Goal: Transaction & Acquisition: Purchase product/service

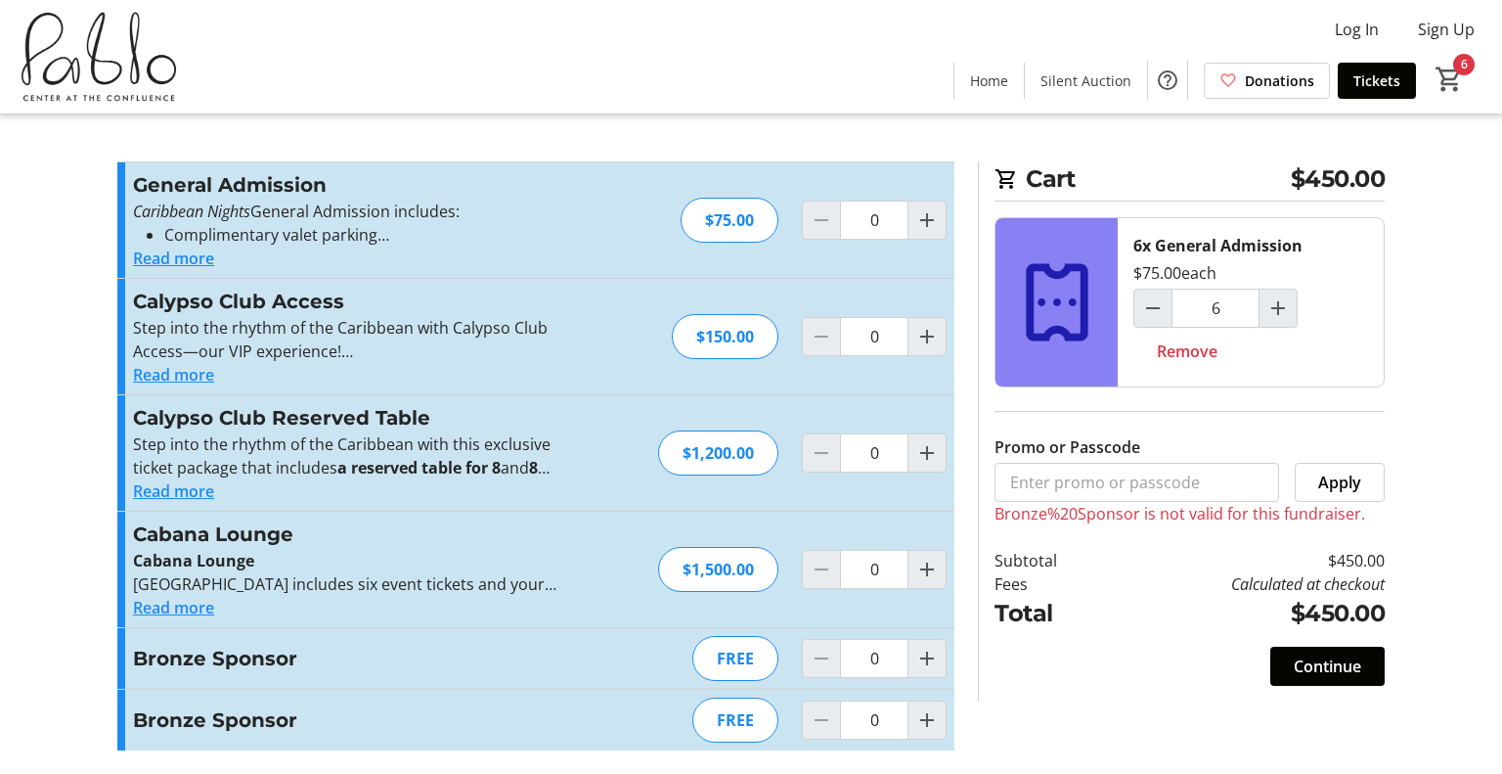
type input "6"
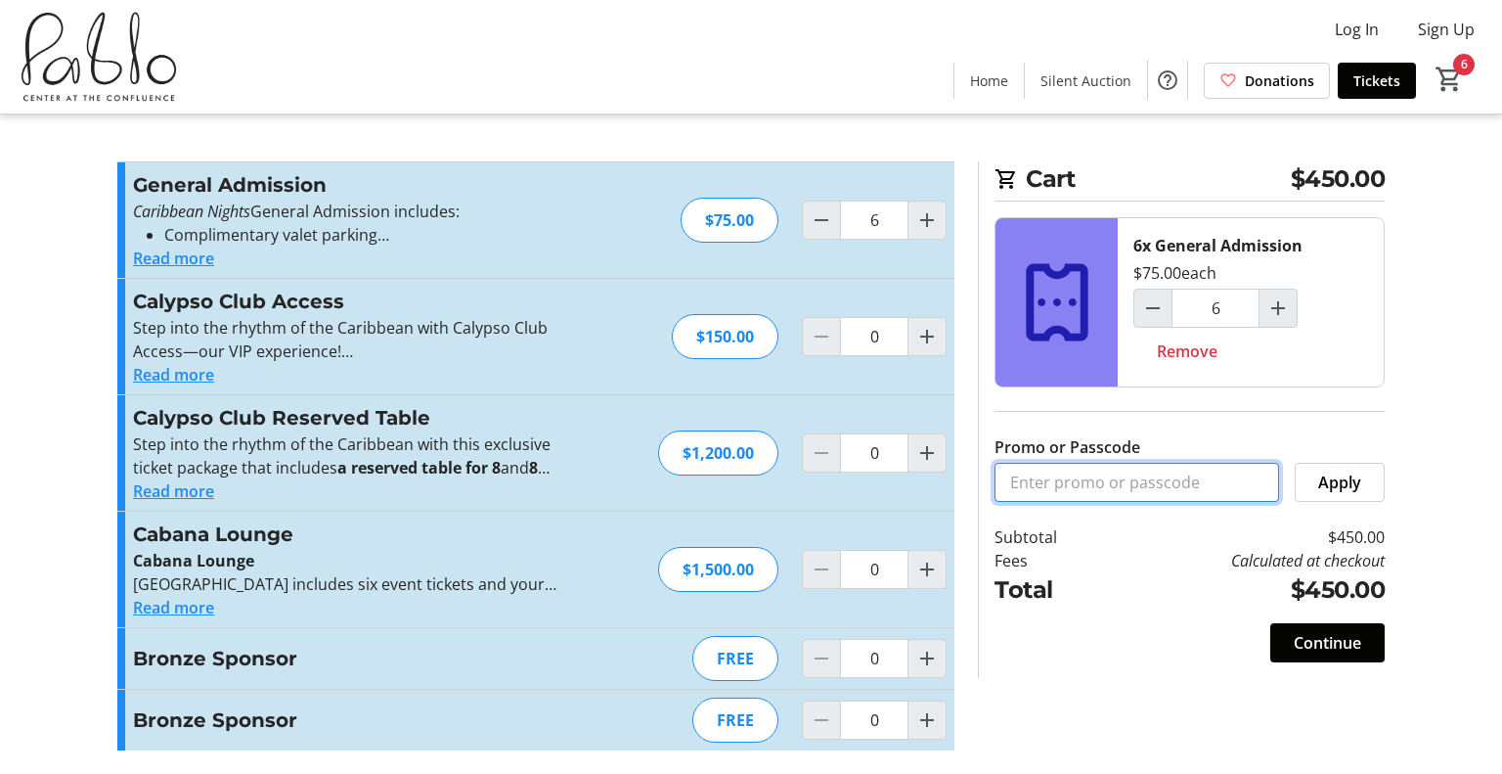
click at [1108, 487] on input "Promo or Passcode" at bounding box center [1137, 482] width 285 height 39
type input "Bronze Sponsor"
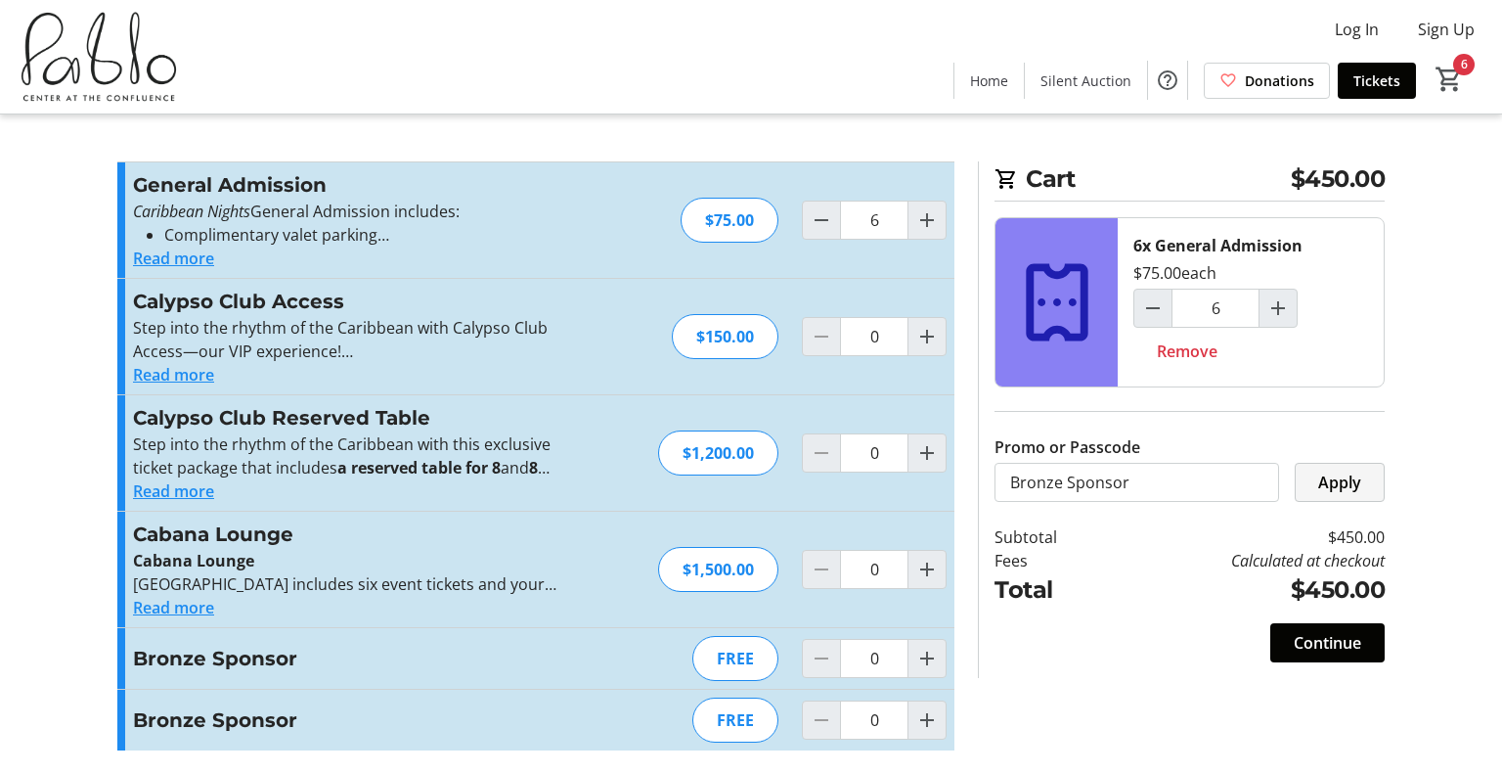
click at [1338, 473] on span "Apply" at bounding box center [1339, 481] width 43 height 23
click at [1340, 641] on span "Continue" at bounding box center [1327, 642] width 67 height 23
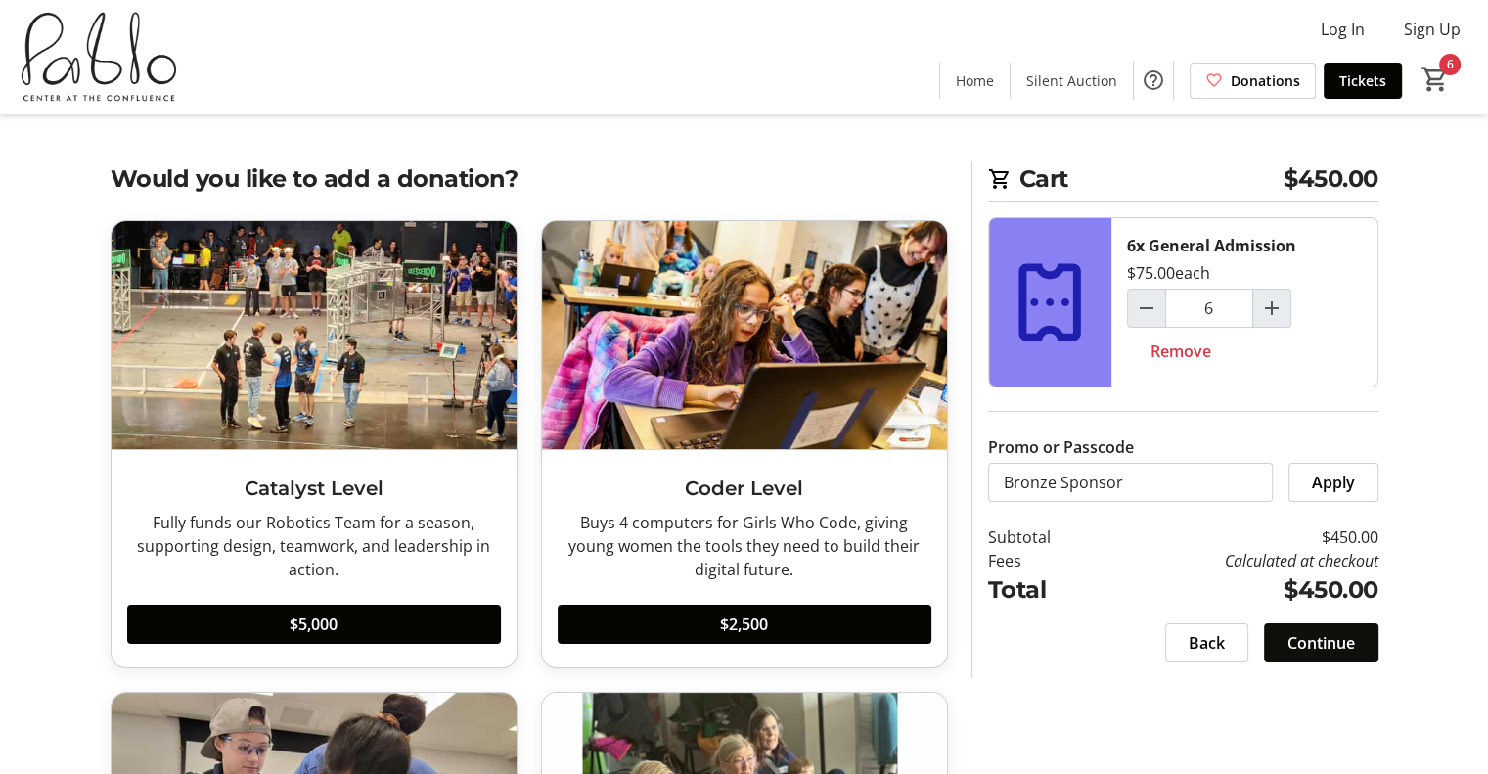
click at [1340, 641] on span "Continue" at bounding box center [1320, 642] width 67 height 23
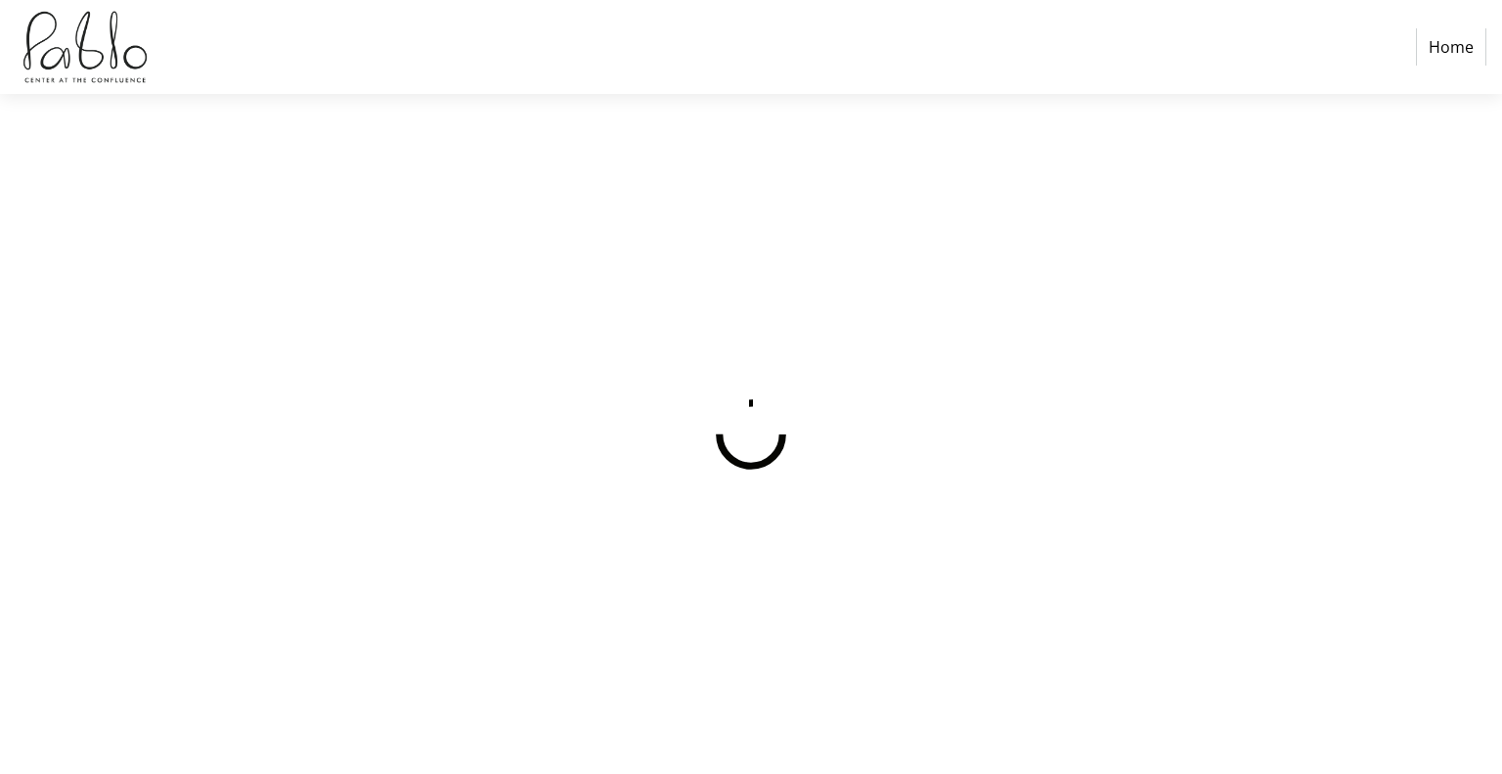
select select
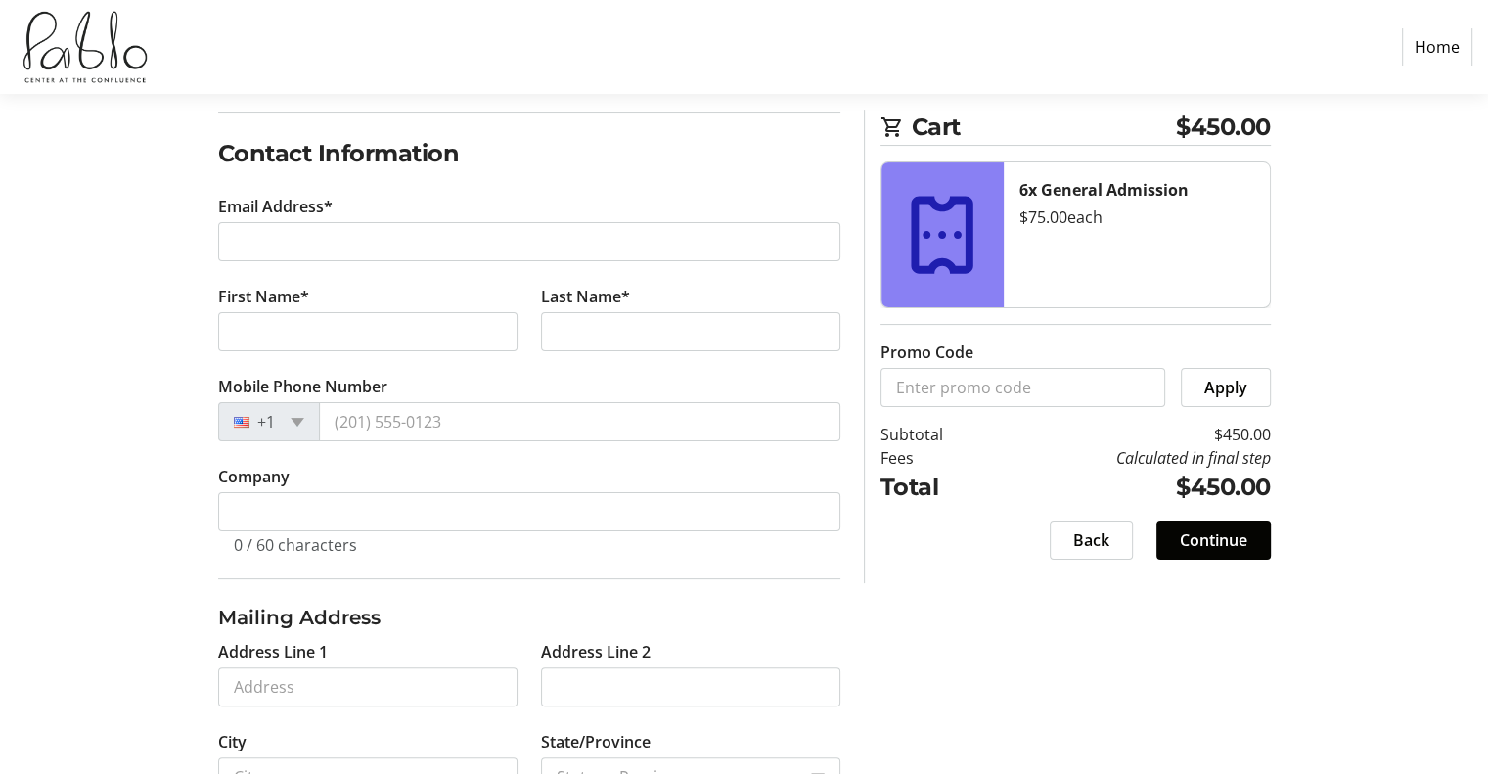
scroll to position [160, 0]
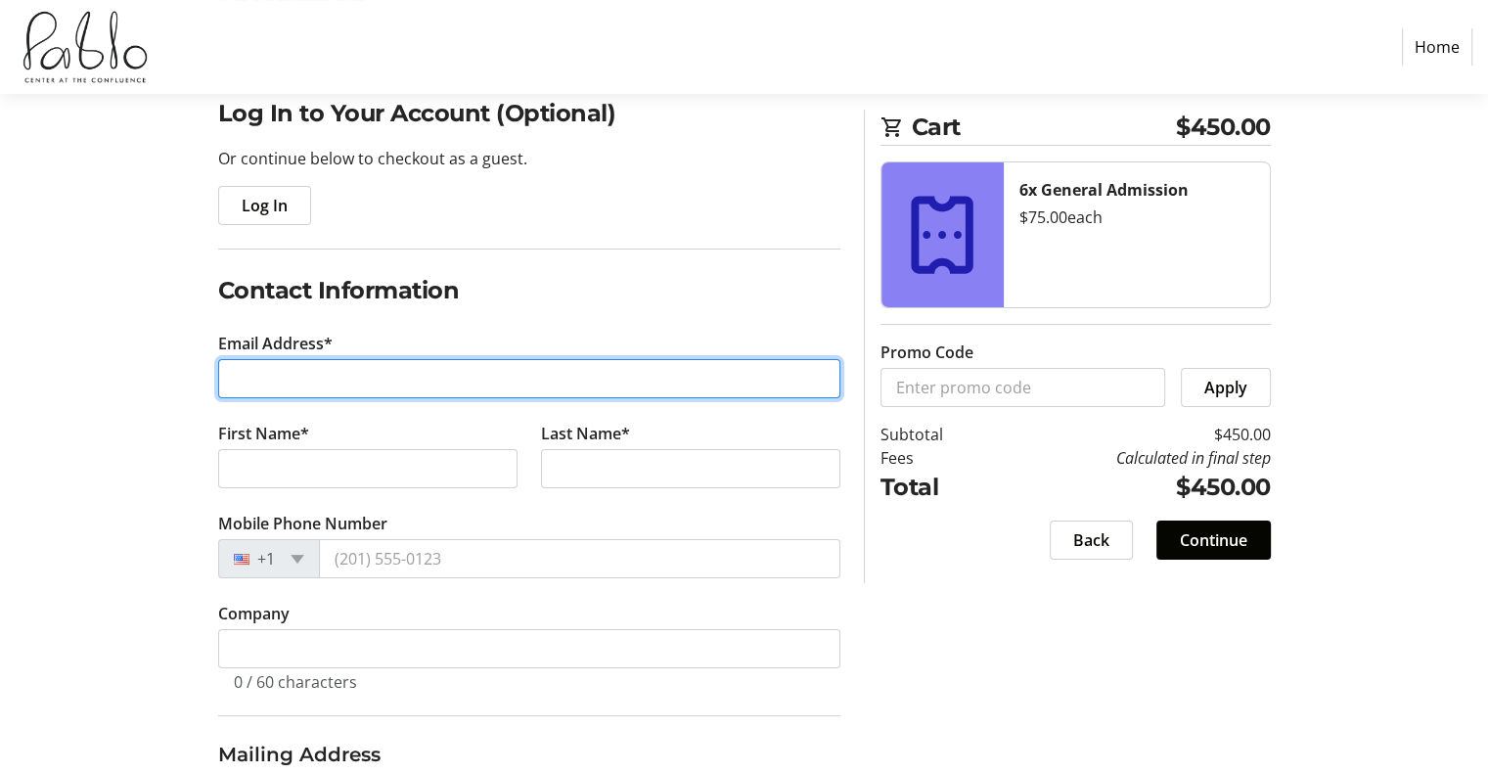
click at [264, 379] on input "Email Address*" at bounding box center [529, 378] width 622 height 39
type input "[EMAIL_ADDRESS][DOMAIN_NAME]"
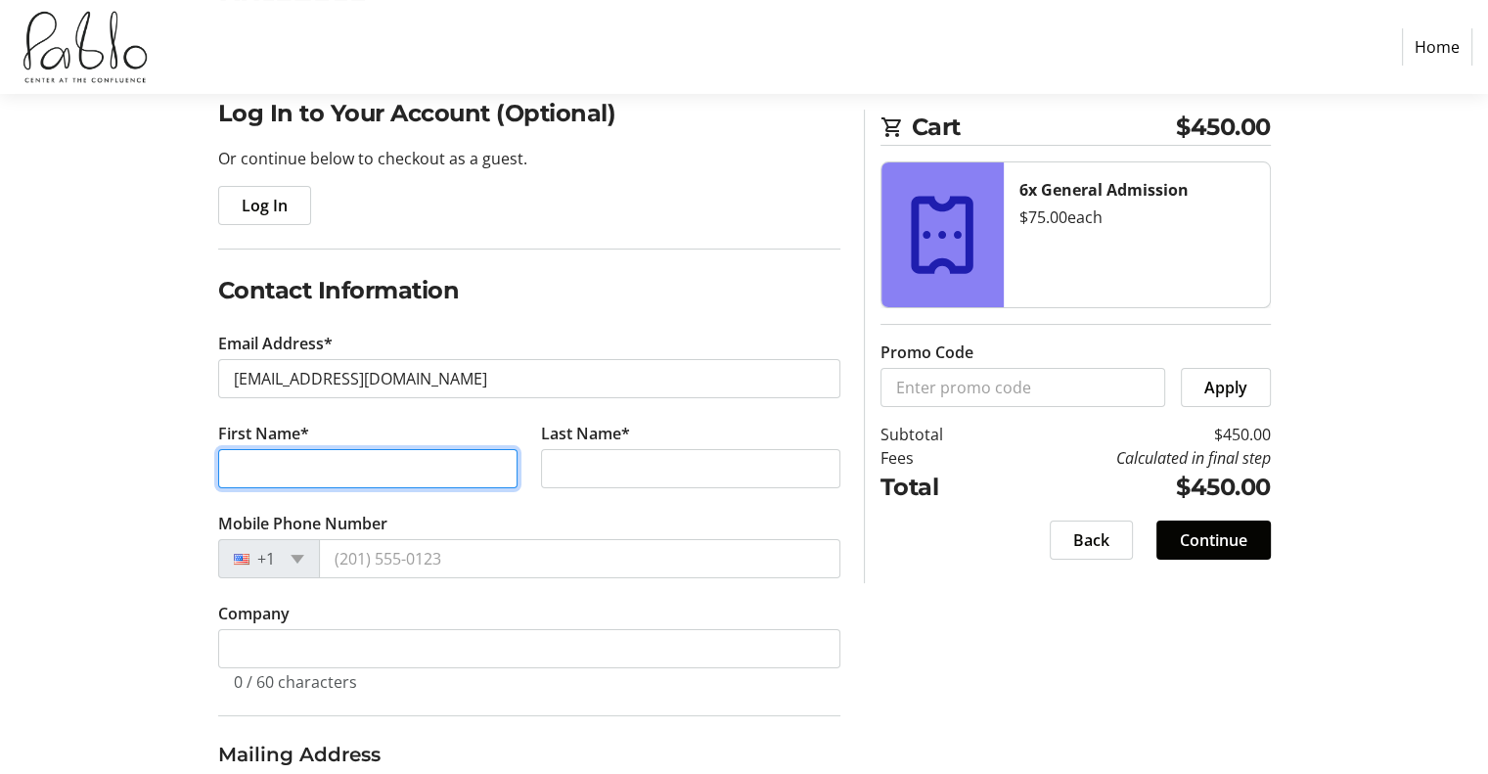
type input "Mark"
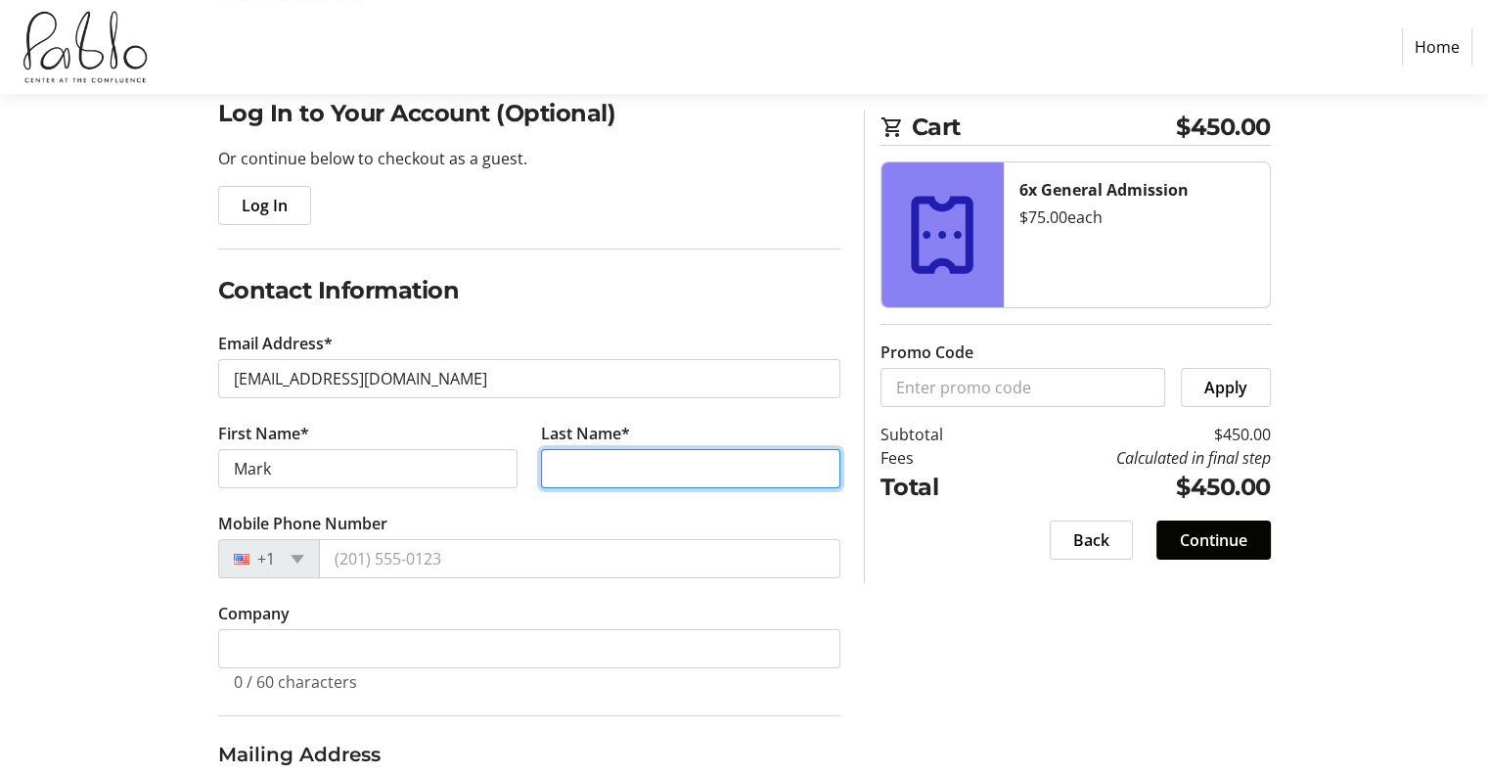
type input "[PERSON_NAME]"
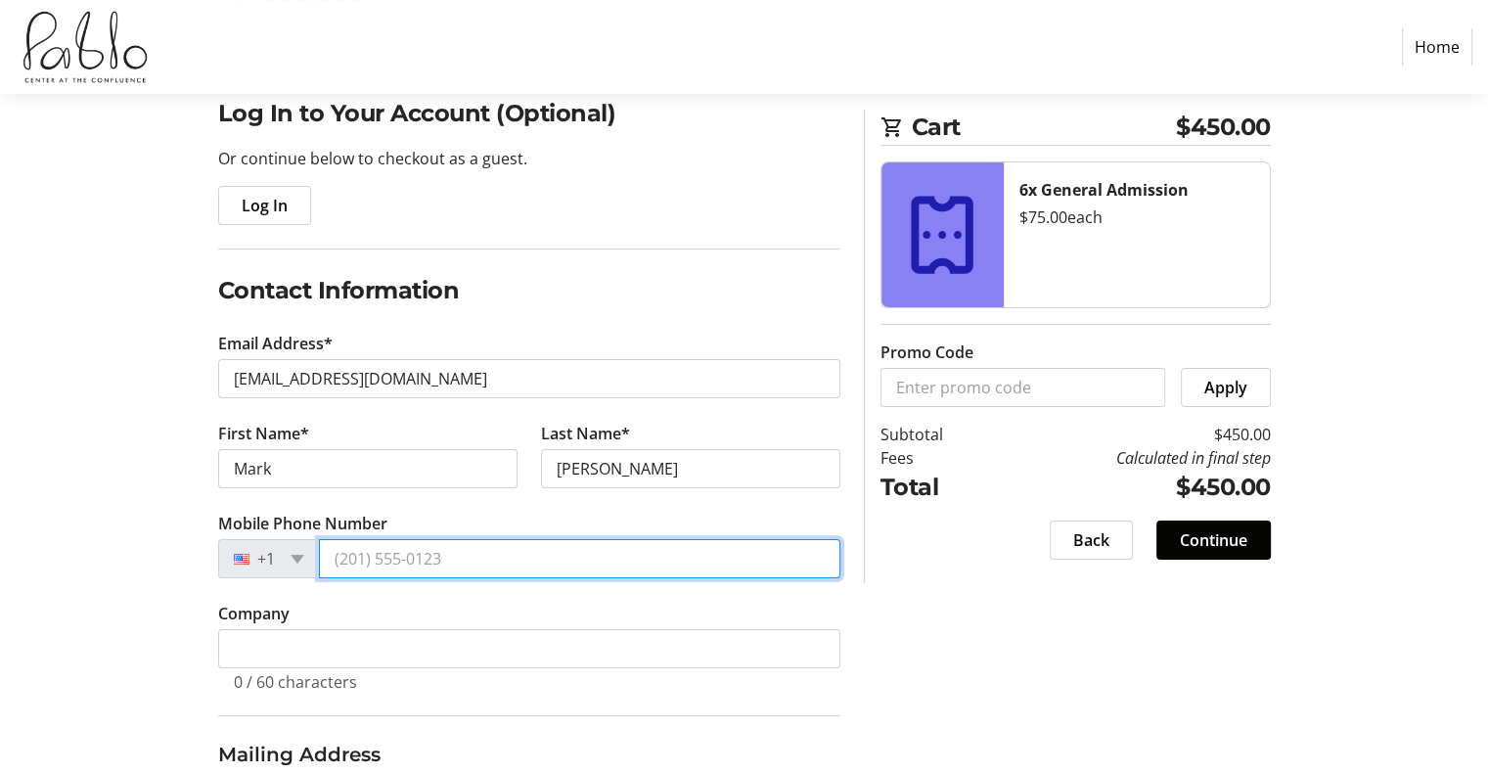
type input "[PHONE_NUMBER]"
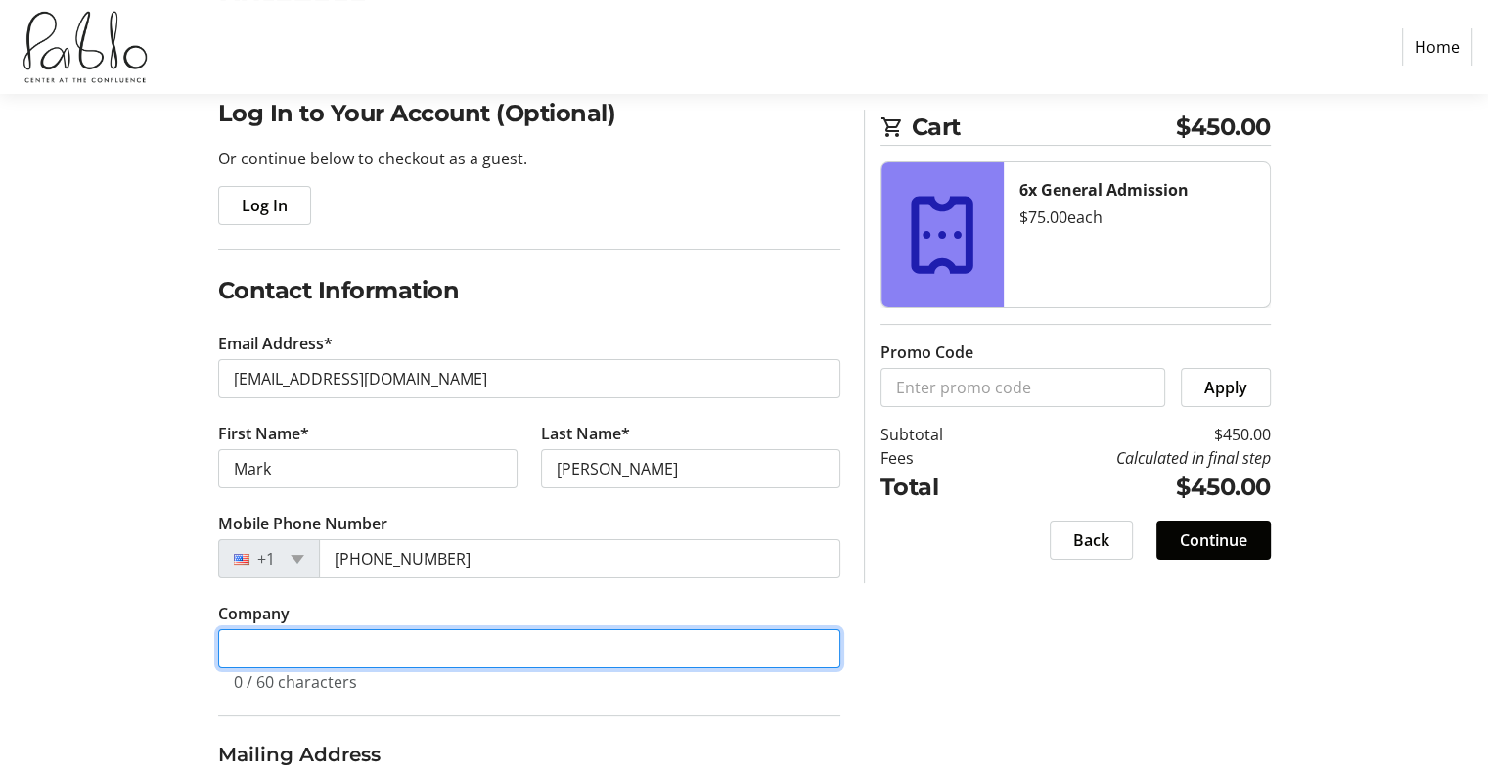
type input "[PERSON_NAME] Metal Studio & Eau Claire Jazz Inc."
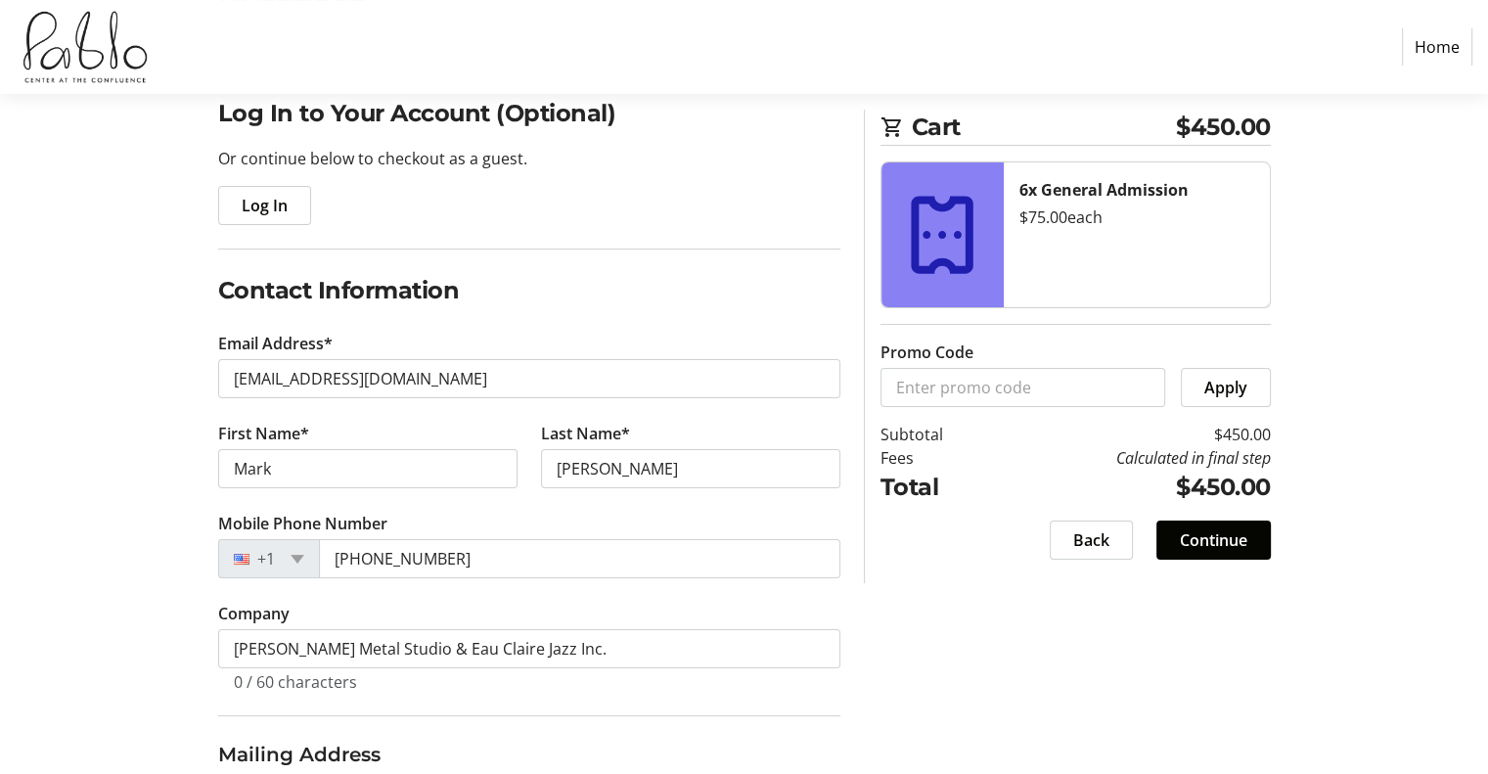
type input "[STREET_ADDRESS][PERSON_NAME]"
type input "Altoona"
type input "54720"
select select "US"
select select "WI"
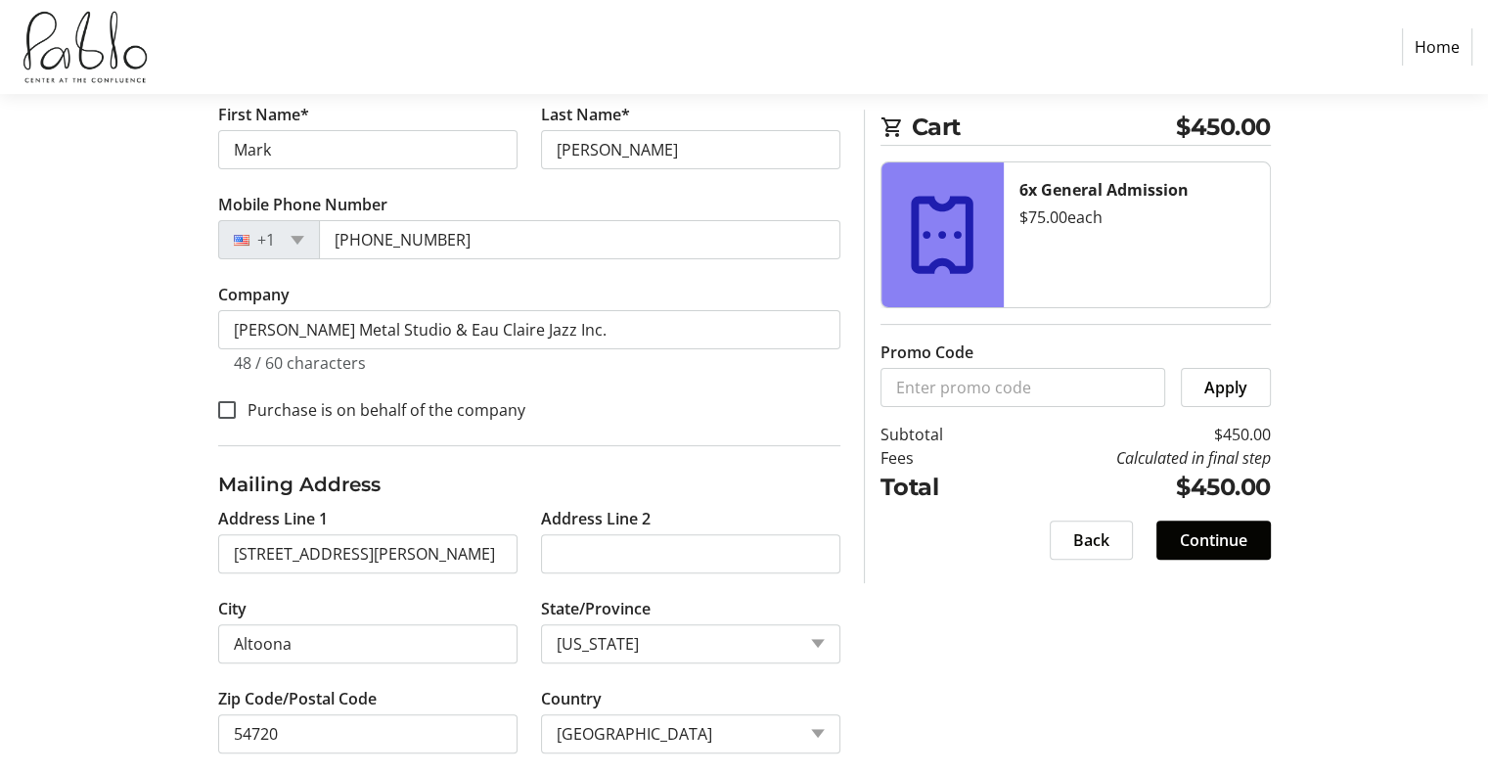
scroll to position [501, 0]
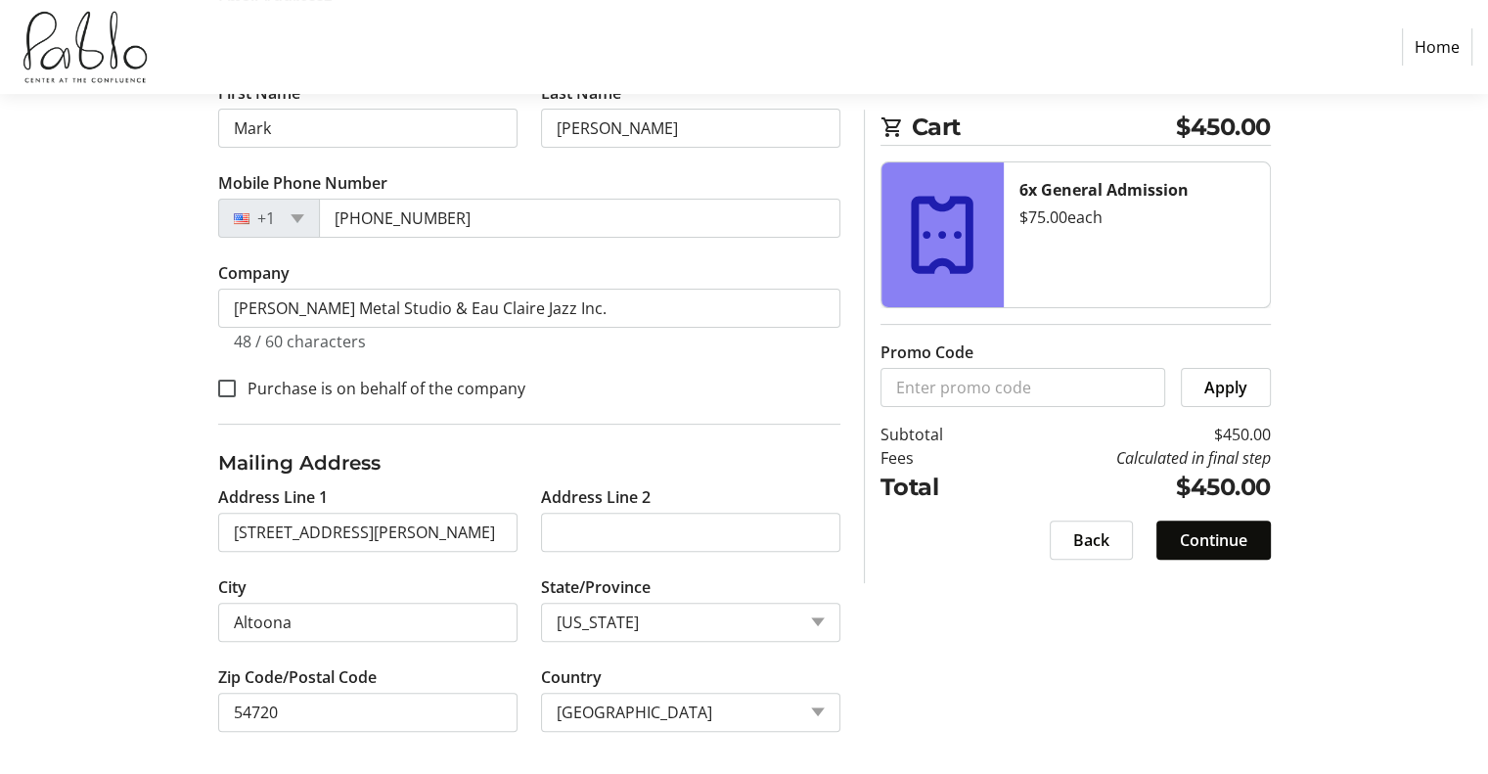
click at [1220, 537] on span "Continue" at bounding box center [1212, 539] width 67 height 23
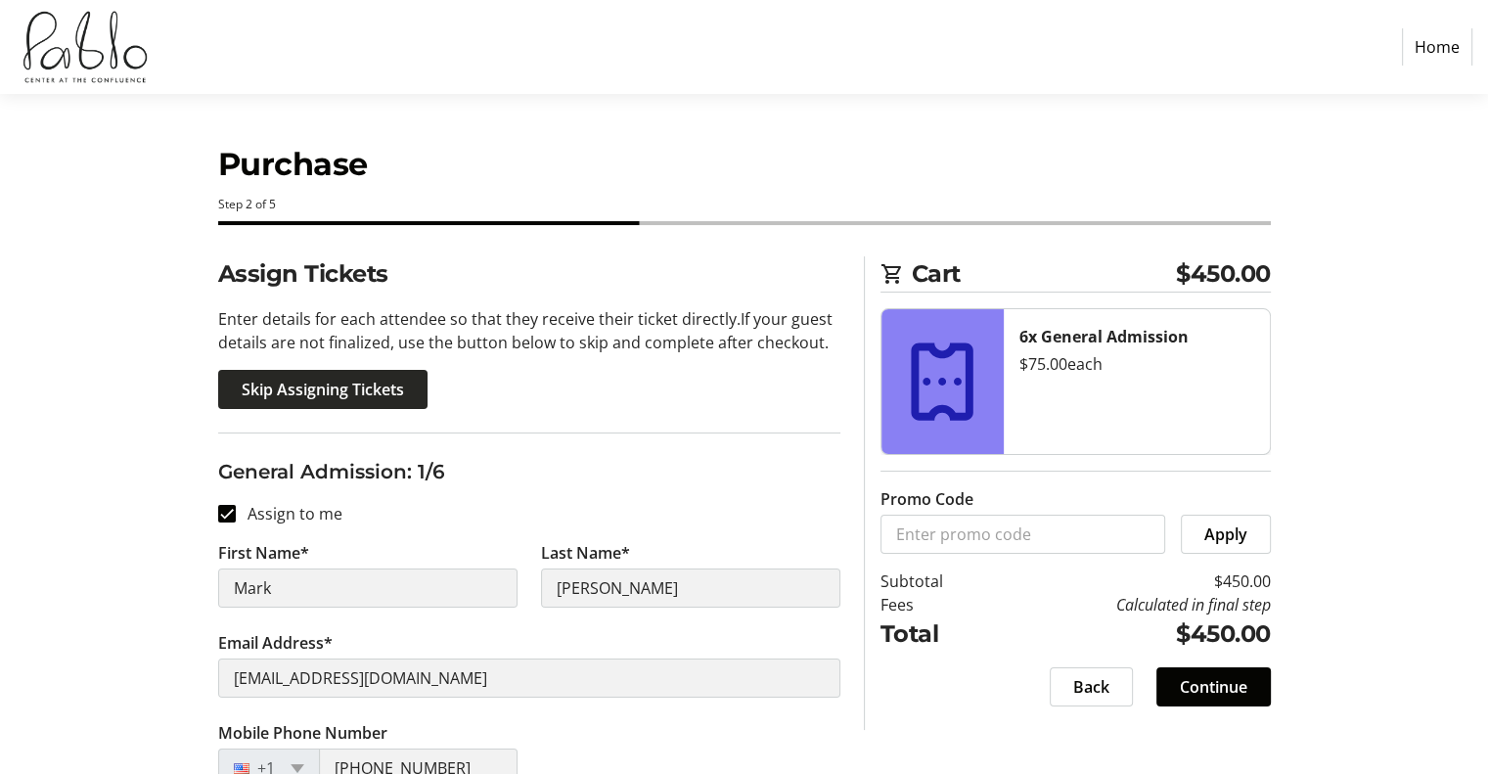
click at [379, 390] on span "Skip Assigning Tickets" at bounding box center [323, 389] width 162 height 23
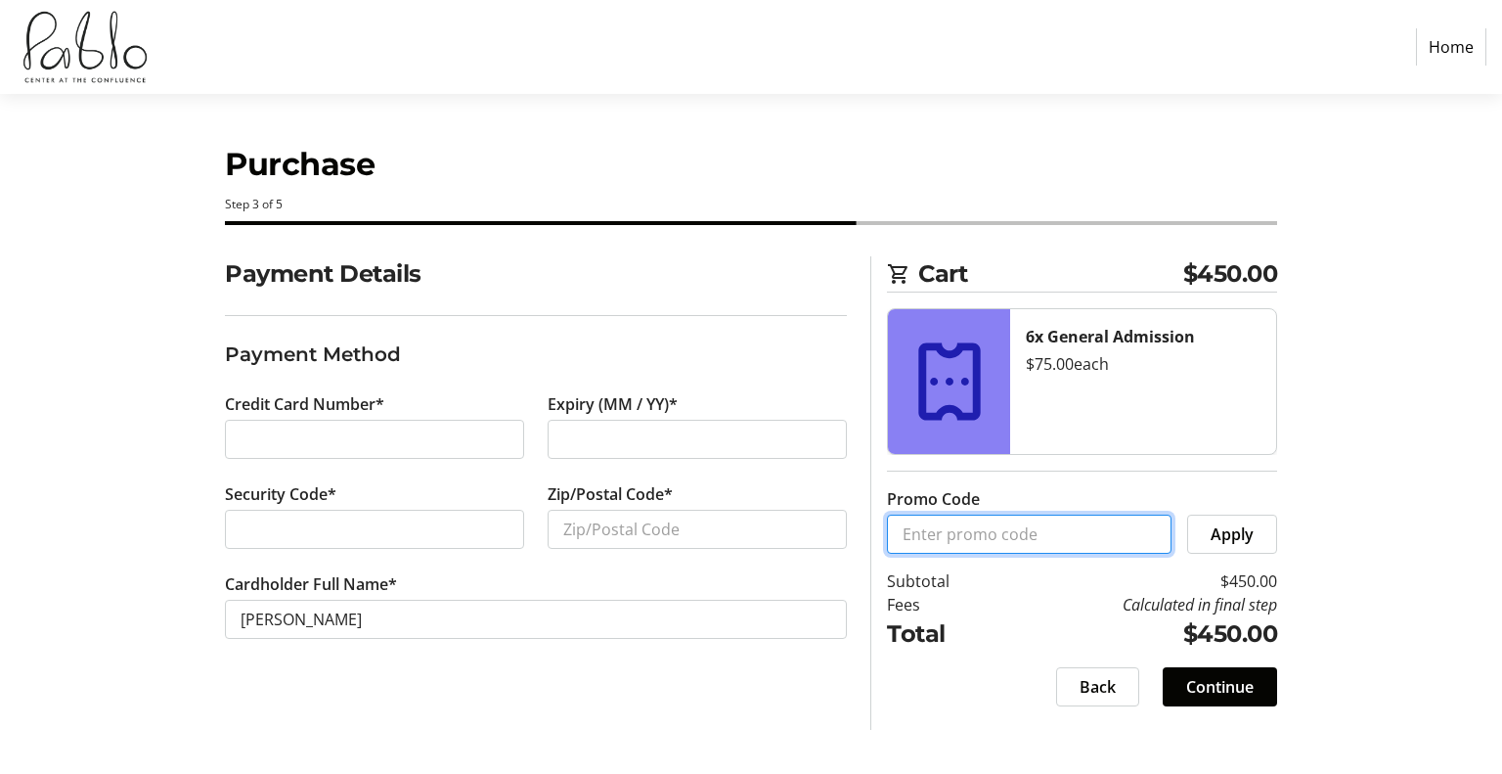
click at [1008, 535] on input "Promo Code" at bounding box center [1029, 533] width 285 height 39
type input "Bronze Sponsor"
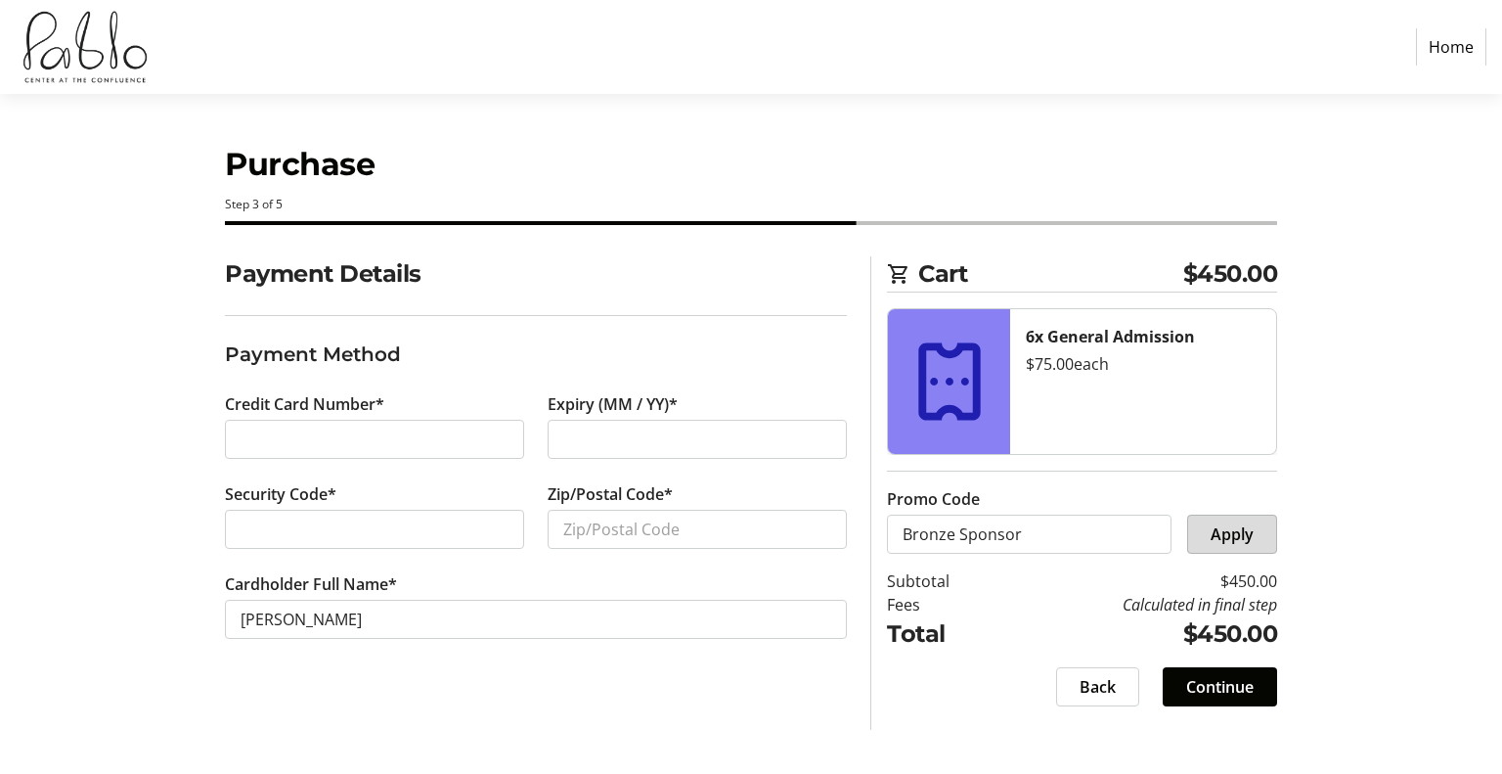
click at [1233, 531] on span "Apply" at bounding box center [1232, 533] width 43 height 23
